Goal: Task Accomplishment & Management: Manage account settings

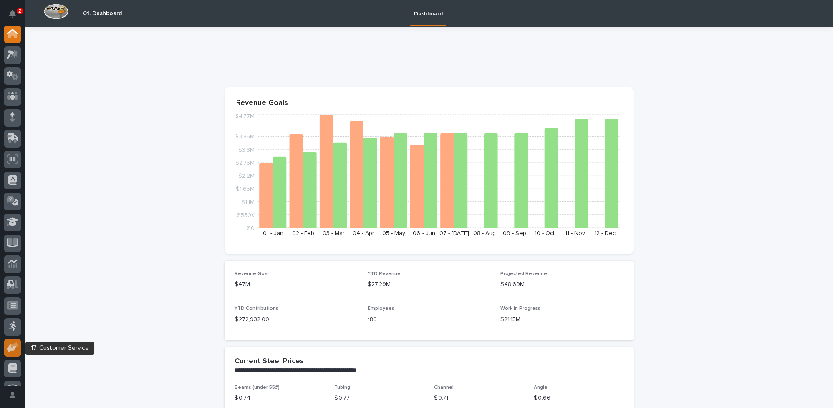
click at [20, 347] on div at bounding box center [13, 348] width 18 height 18
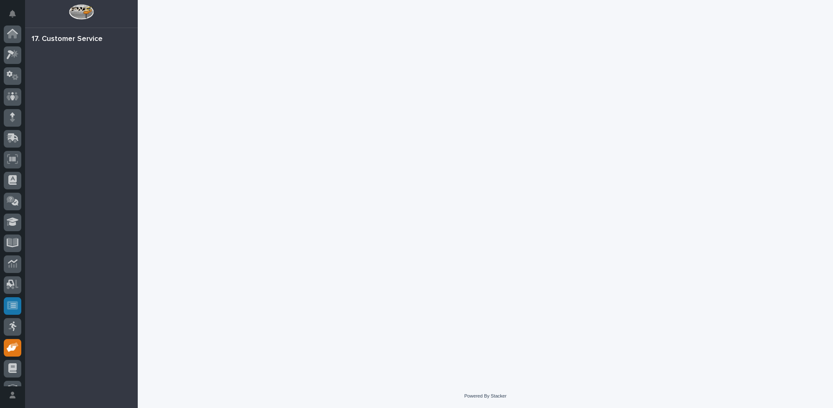
scroll to position [35, 0]
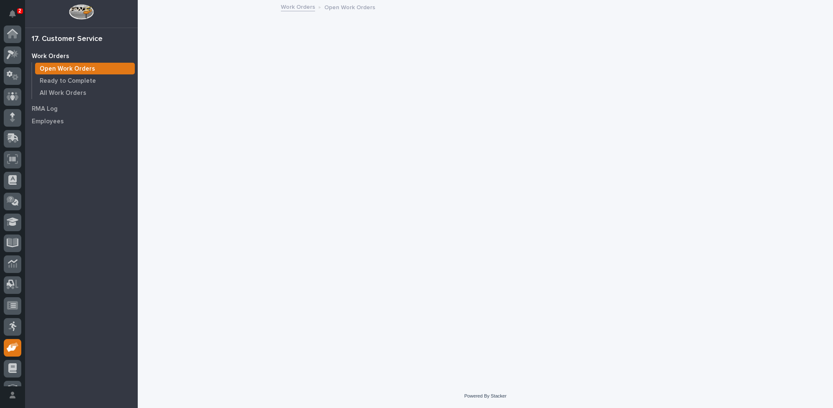
scroll to position [35, 0]
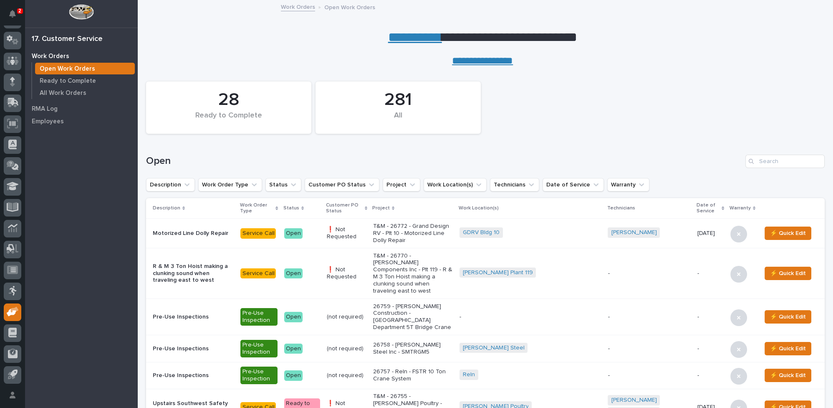
click at [398, 35] on link "**********" at bounding box center [415, 36] width 54 height 13
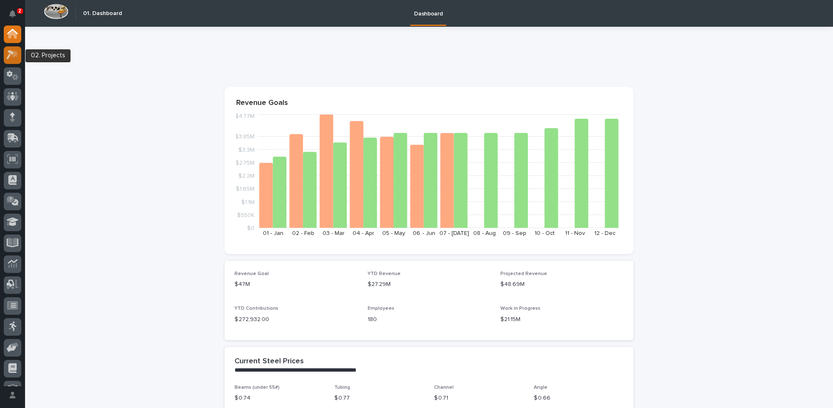
click at [12, 51] on icon at bounding box center [13, 55] width 12 height 10
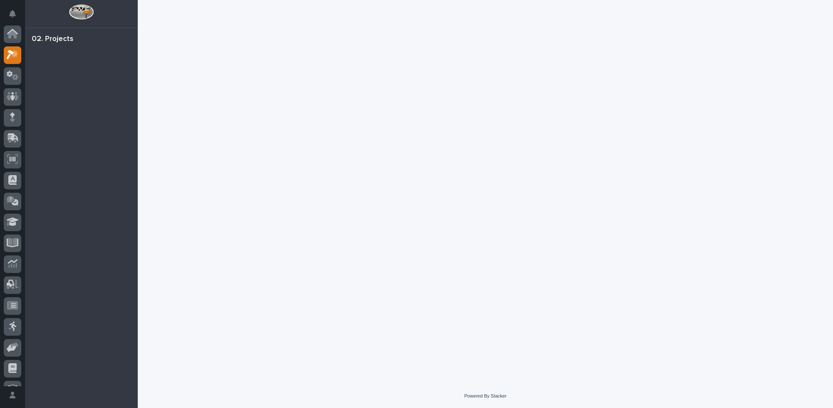
scroll to position [20, 0]
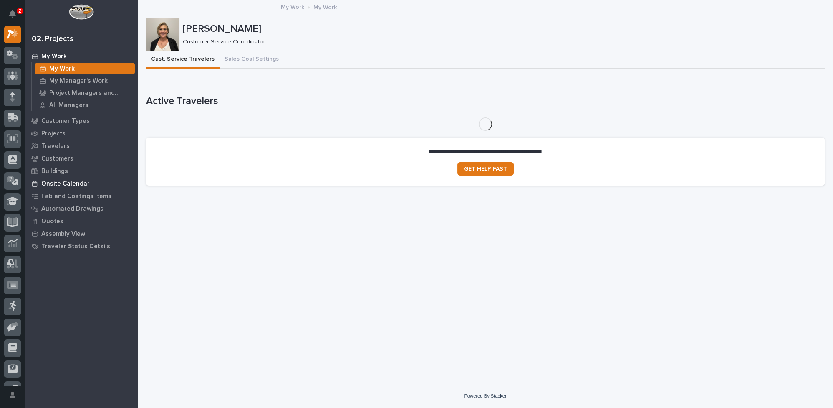
click at [57, 183] on p "Onsite Calendar" at bounding box center [65, 184] width 48 height 8
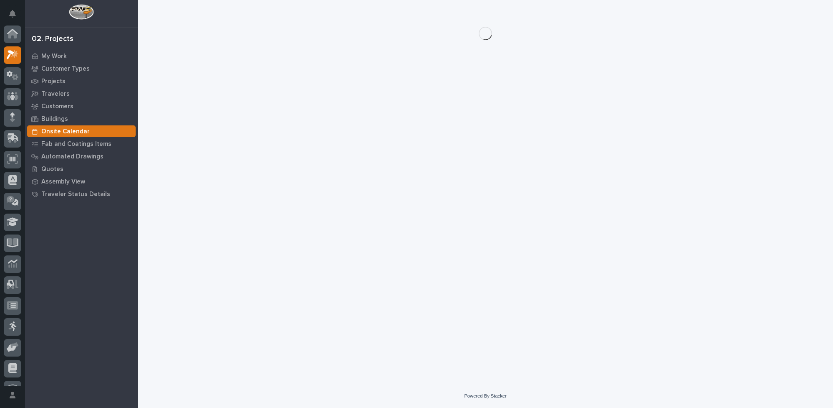
scroll to position [20, 0]
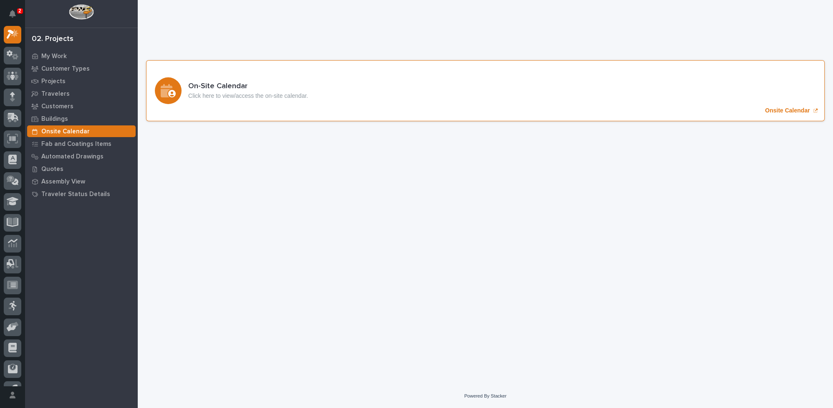
click at [773, 111] on p "Onsite Calendar" at bounding box center [787, 110] width 45 height 7
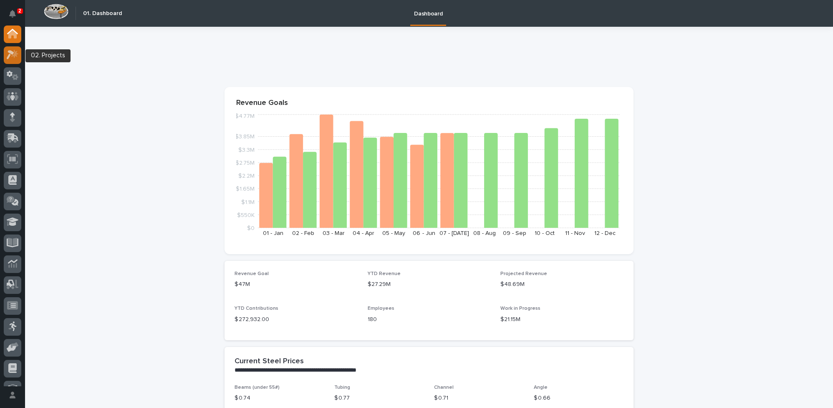
click at [14, 58] on icon at bounding box center [14, 54] width 7 height 8
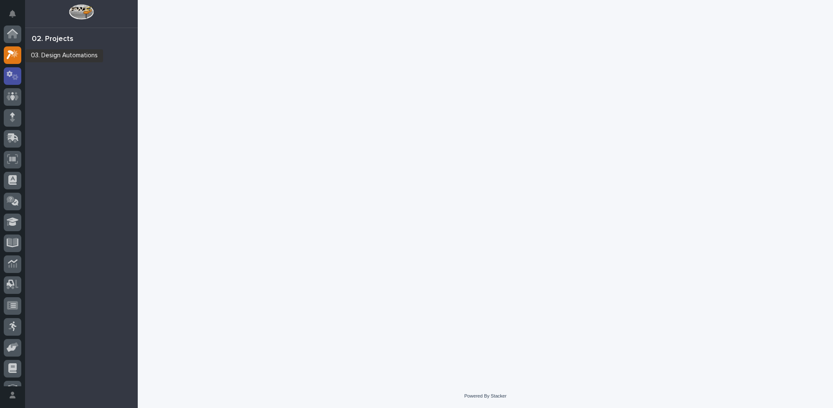
scroll to position [20, 0]
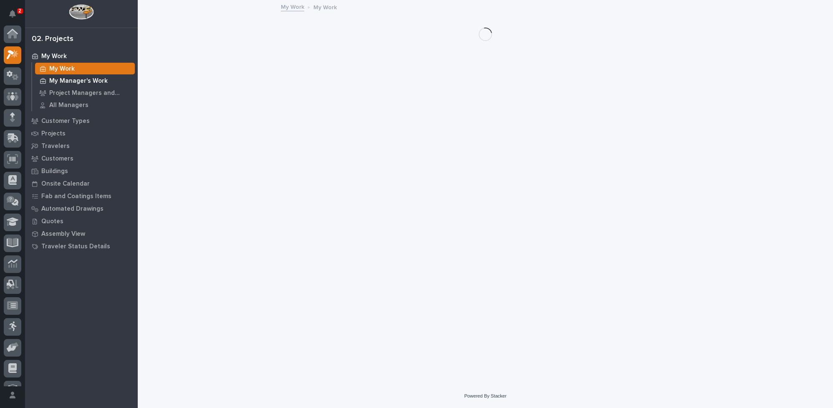
scroll to position [20, 0]
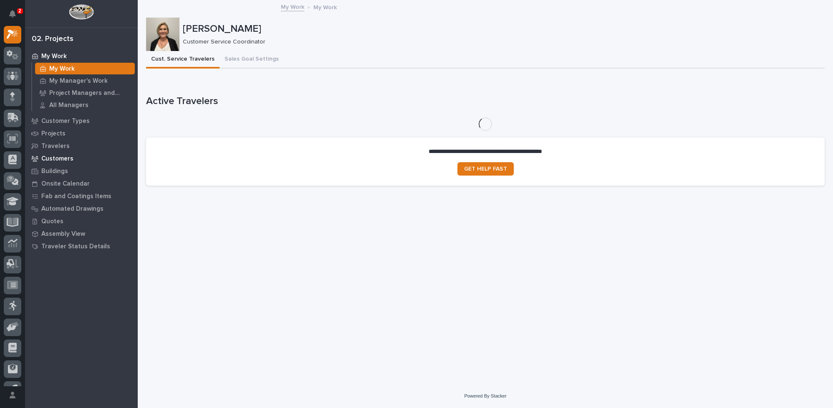
click at [52, 157] on p "Customers" at bounding box center [57, 159] width 32 height 8
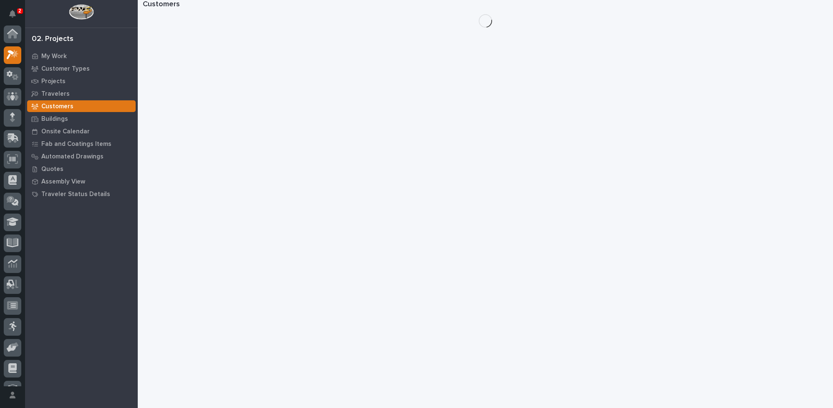
scroll to position [20, 0]
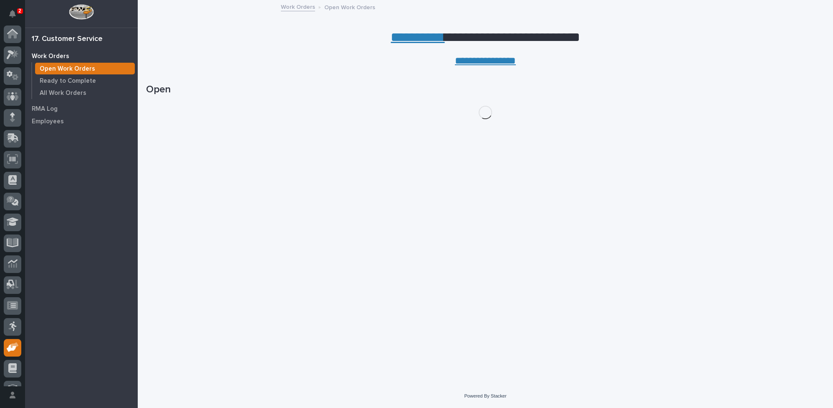
scroll to position [35, 0]
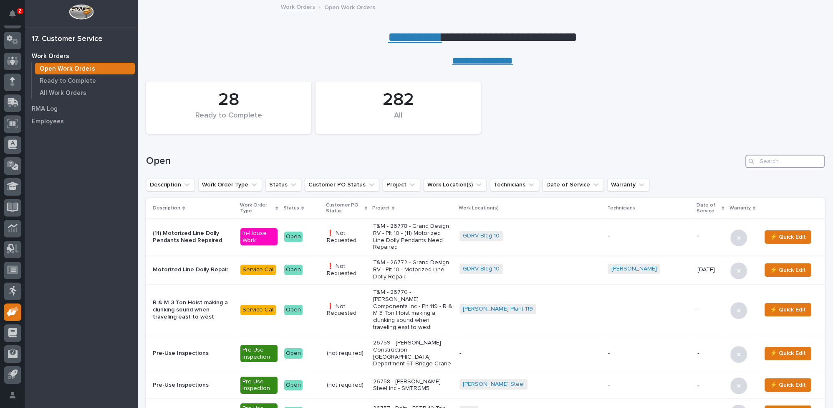
click at [790, 159] on input "Search" at bounding box center [785, 161] width 79 height 13
type input "26384"
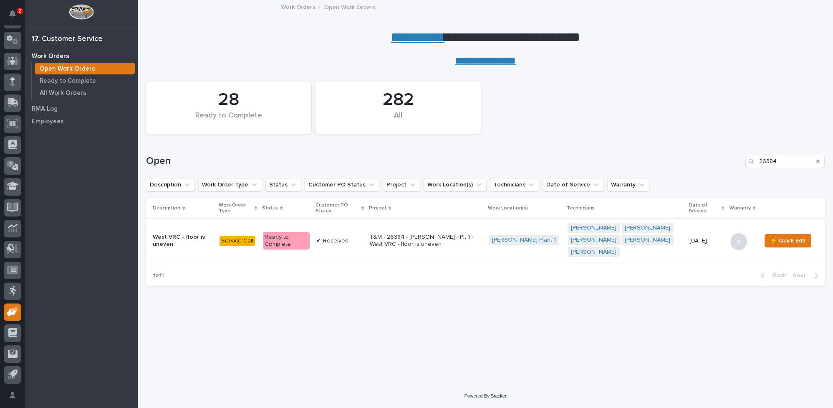
click at [385, 238] on p "T&M - 26384 - Brinkley RV - Plt 1 - West VRC - floor is uneven" at bounding box center [426, 240] width 112 height 14
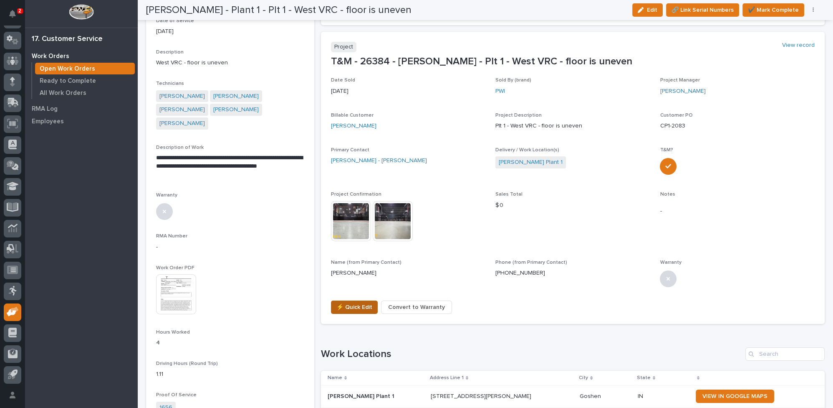
scroll to position [152, 0]
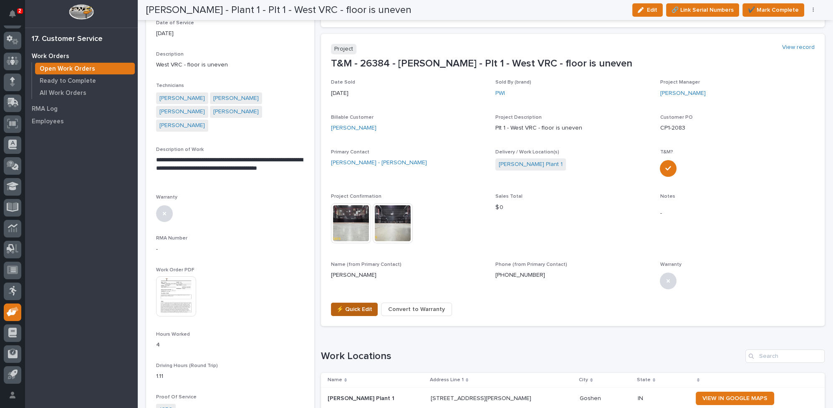
click at [331, 308] on button "⚡ Quick Edit" at bounding box center [354, 308] width 47 height 13
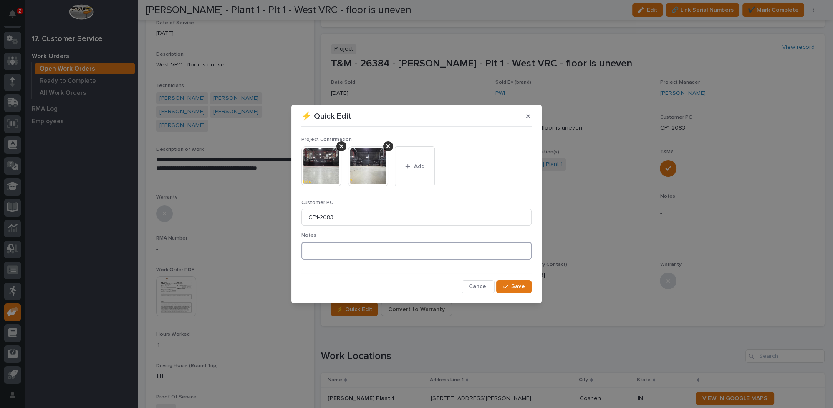
click at [350, 249] on textarea at bounding box center [416, 251] width 231 height 18
type textarea "*********"
click at [407, 160] on button "Add" at bounding box center [415, 166] width 40 height 40
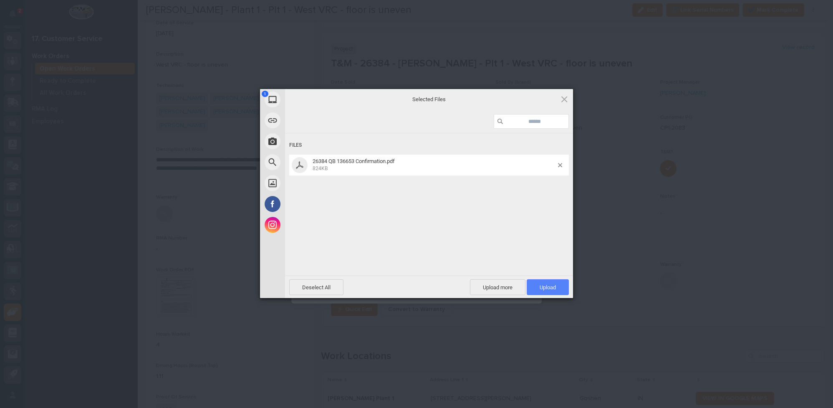
click at [547, 284] on span "Upload 1" at bounding box center [548, 287] width 16 height 6
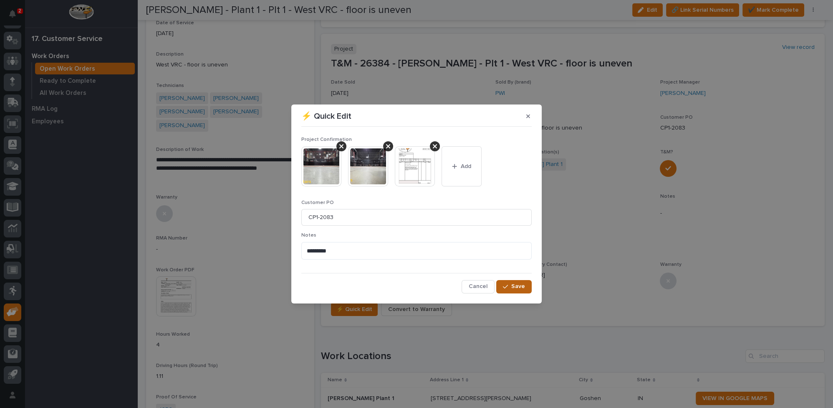
click at [516, 284] on span "Save" at bounding box center [519, 286] width 14 height 8
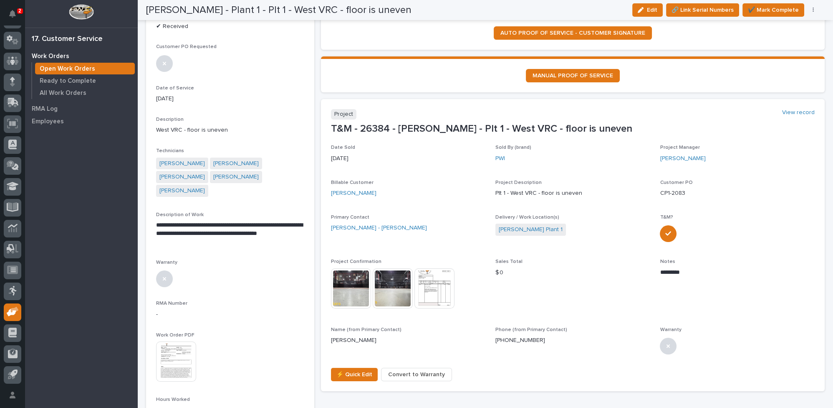
scroll to position [0, 0]
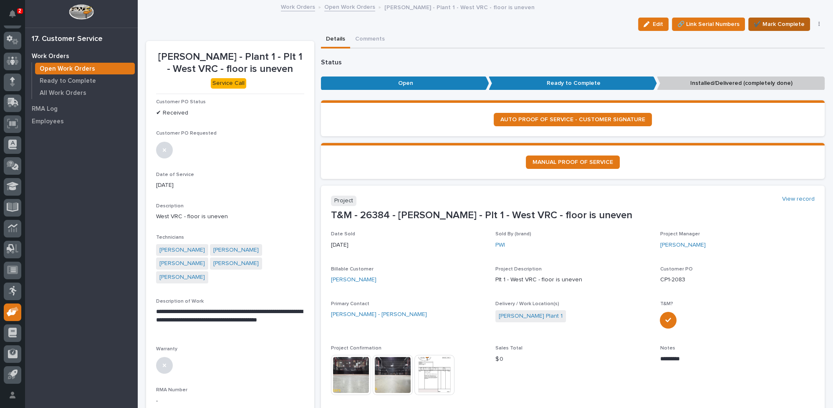
click at [767, 23] on span "✔️ Mark Complete" at bounding box center [779, 24] width 51 height 10
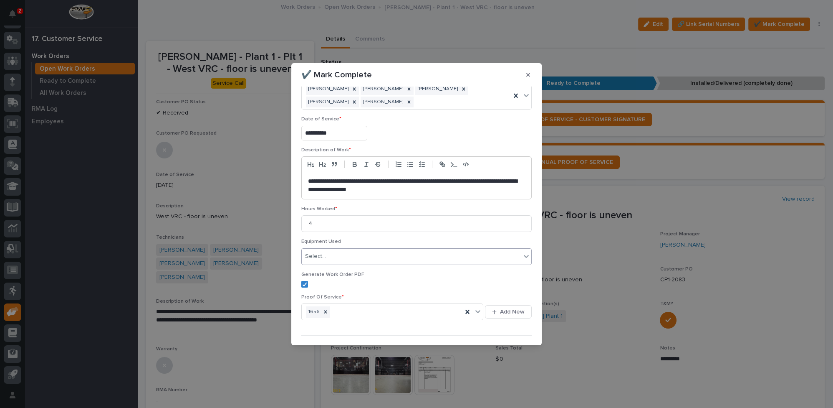
scroll to position [39, 0]
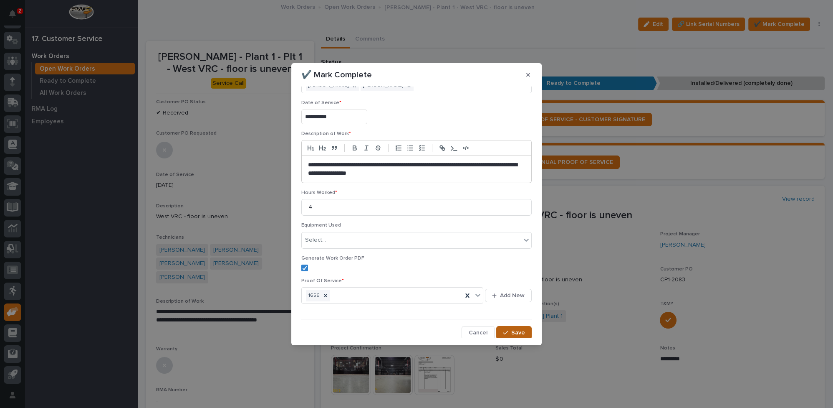
click at [503, 331] on icon "button" at bounding box center [505, 333] width 5 height 4
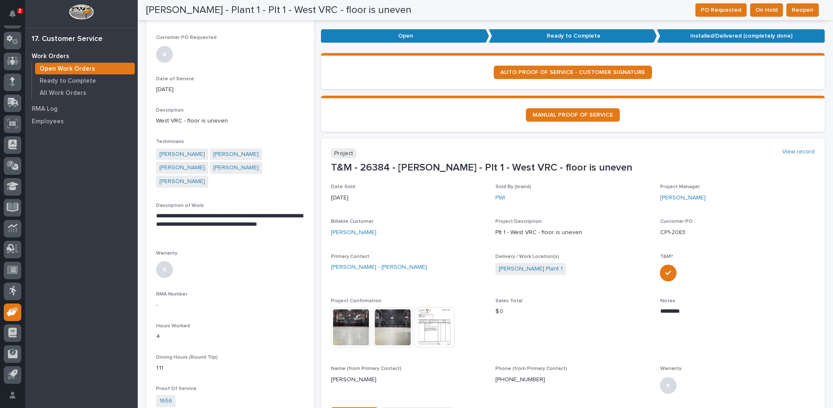
scroll to position [76, 0]
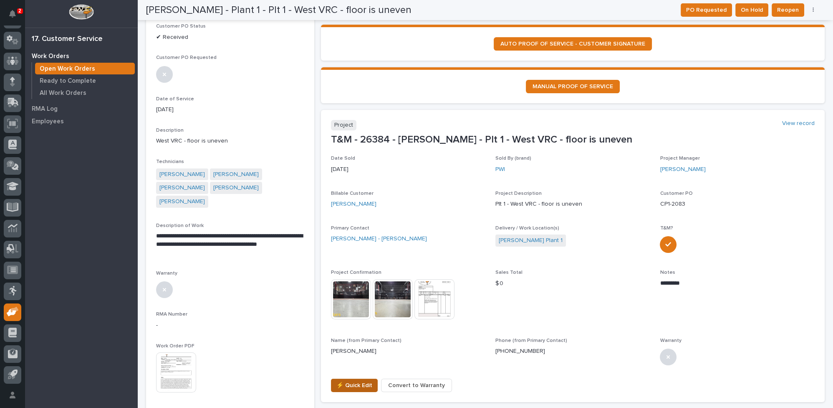
click at [357, 386] on span "⚡ Quick Edit" at bounding box center [355, 385] width 36 height 10
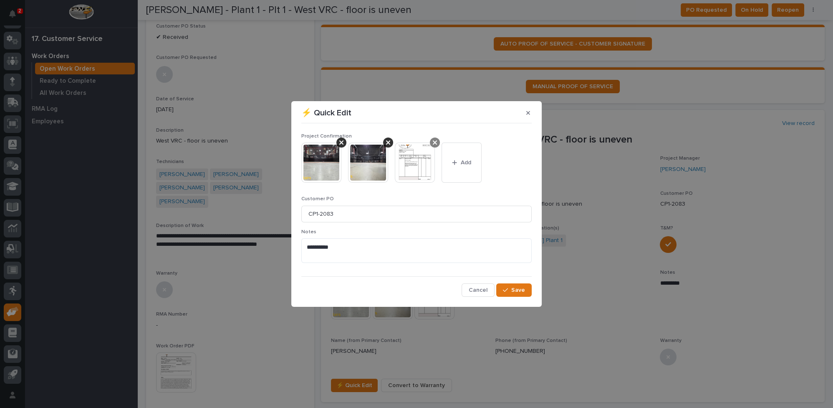
click at [433, 142] on icon at bounding box center [435, 142] width 4 height 7
click at [411, 160] on div "button" at bounding box center [409, 163] width 8 height 6
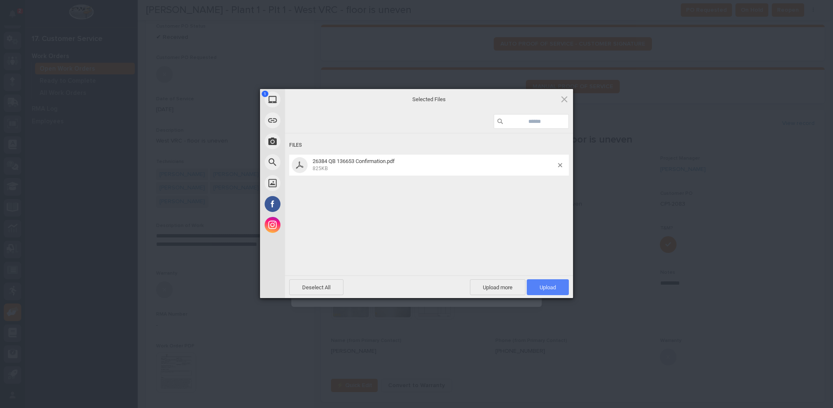
click at [545, 286] on span "Upload 1" at bounding box center [548, 287] width 16 height 6
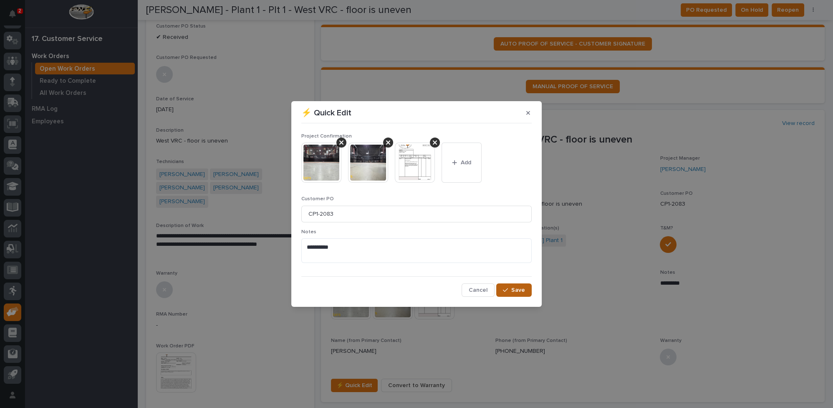
click at [502, 291] on button "Save" at bounding box center [514, 289] width 35 height 13
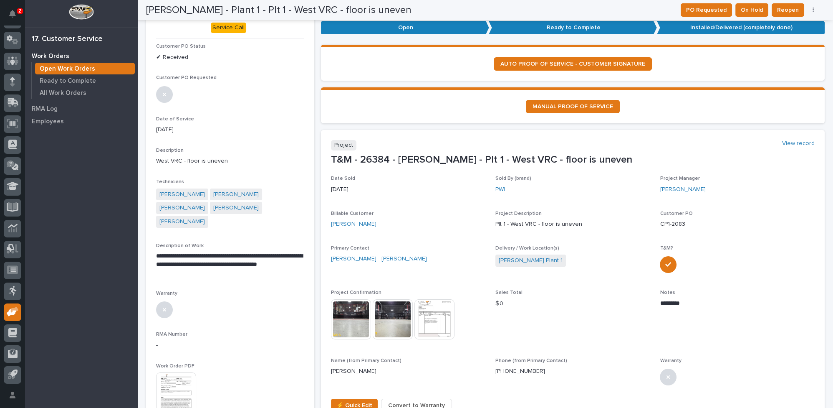
scroll to position [0, 0]
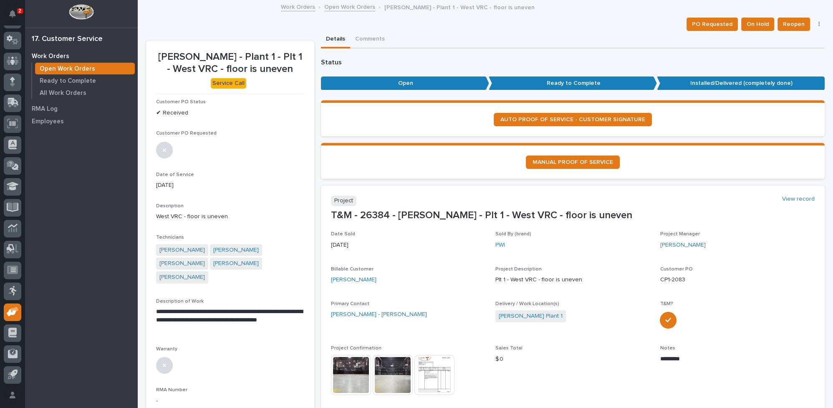
click at [340, 10] on link "Open Work Orders" at bounding box center [349, 7] width 51 height 10
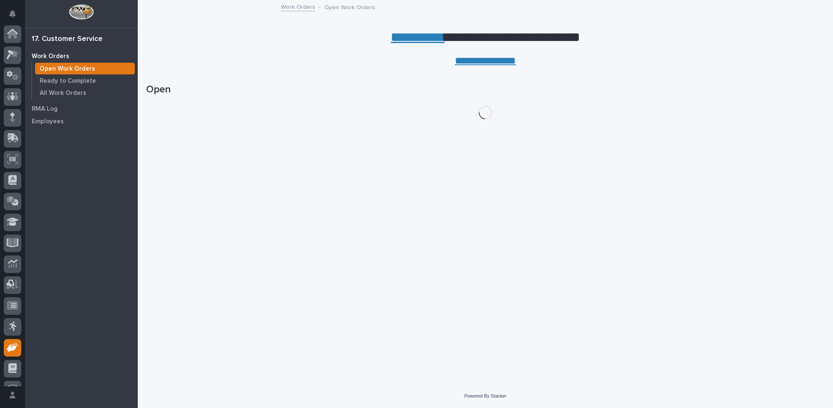
scroll to position [35, 0]
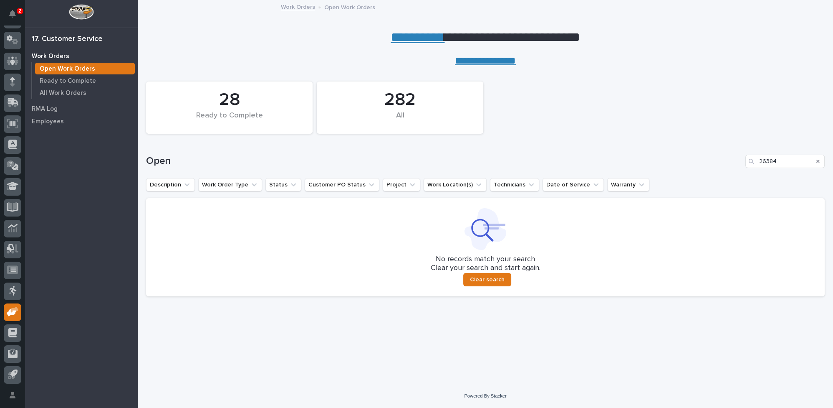
click at [818, 160] on icon "Search" at bounding box center [818, 161] width 3 height 3
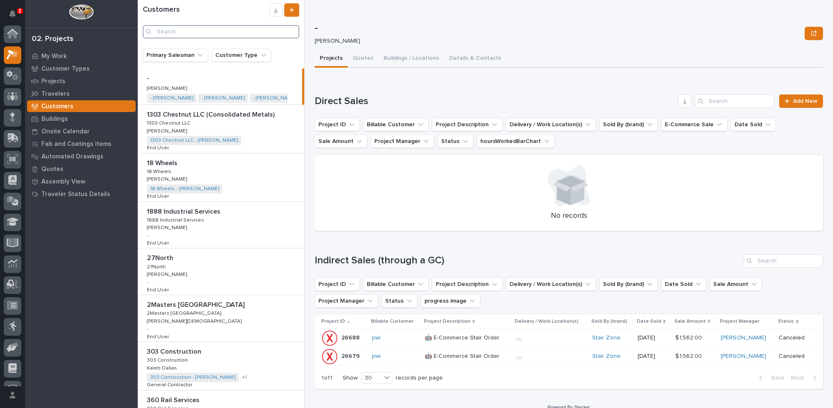
click at [162, 33] on input "Search" at bounding box center [221, 31] width 157 height 13
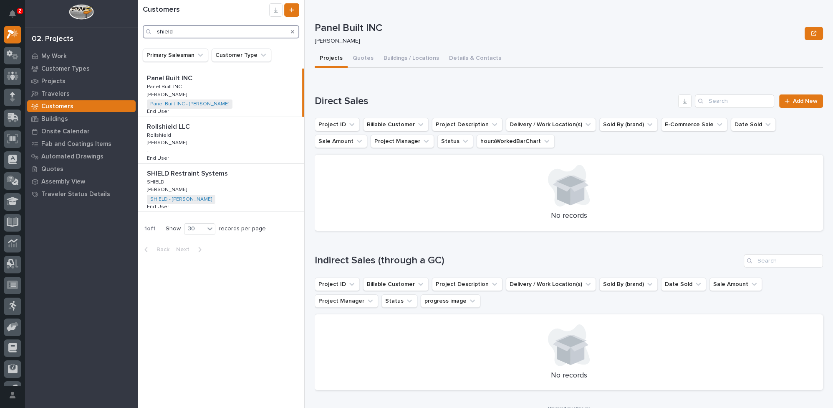
type input "shield"
click at [269, 186] on div "SHIELD Restraint Systems SHIELD Restraint Systems SHIELD SHIELD [PERSON_NAME] […" at bounding box center [221, 188] width 167 height 48
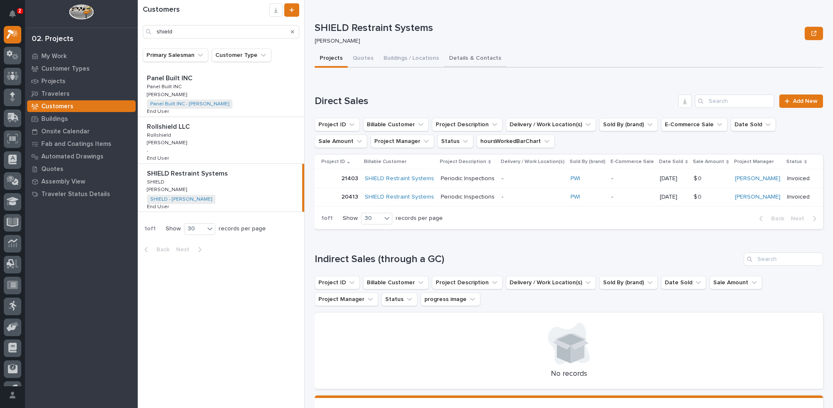
click at [471, 58] on button "Details & Contacts" at bounding box center [475, 59] width 62 height 18
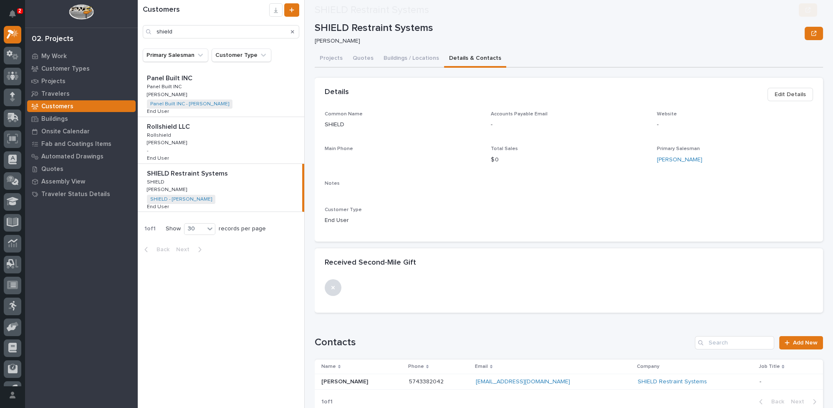
scroll to position [101, 0]
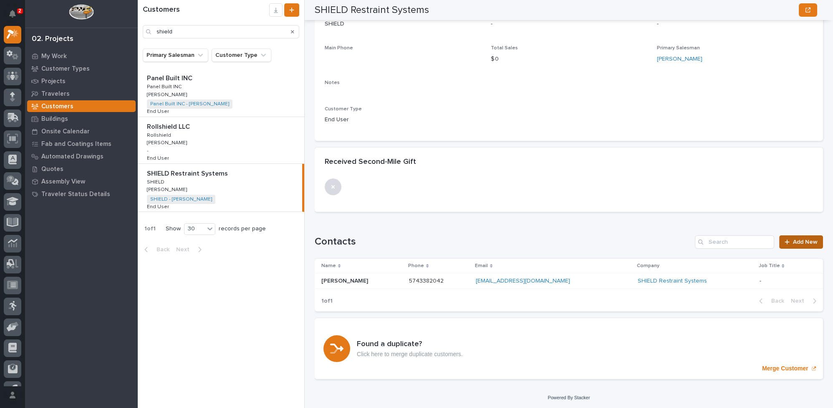
click at [795, 242] on span "Add New" at bounding box center [805, 242] width 25 height 6
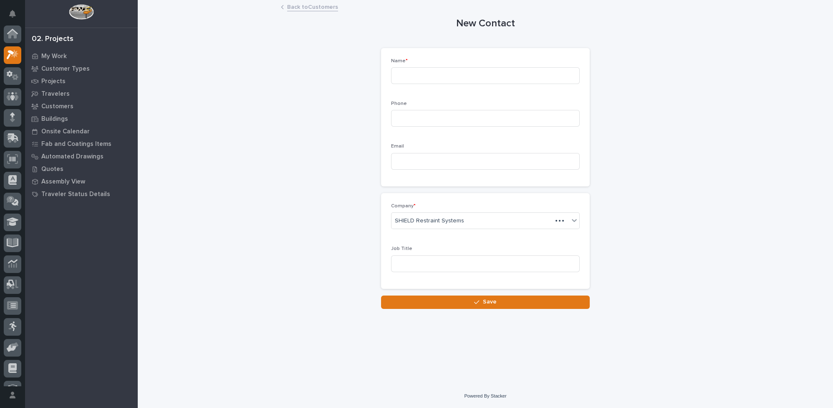
scroll to position [20, 0]
click at [415, 78] on input at bounding box center [485, 75] width 189 height 17
type input "[PERSON_NAME]"
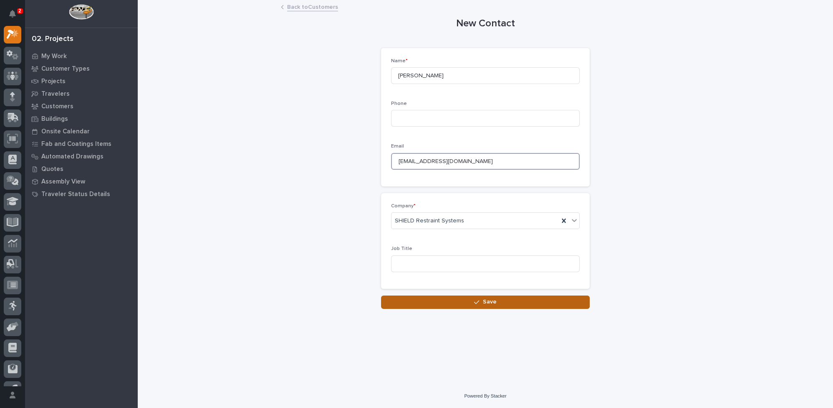
type input "[EMAIL_ADDRESS][DOMAIN_NAME]"
click at [471, 302] on button "Save" at bounding box center [485, 301] width 209 height 13
